Goal: Find specific page/section: Find specific page/section

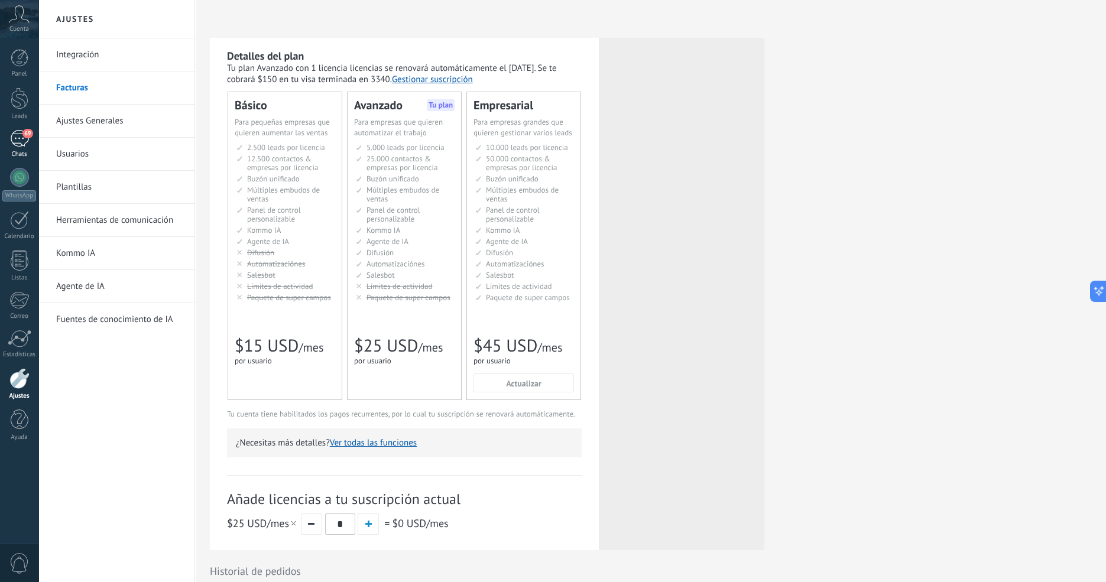
click at [25, 135] on span "69" at bounding box center [27, 133] width 10 height 9
